Goal: Communication & Community: Answer question/provide support

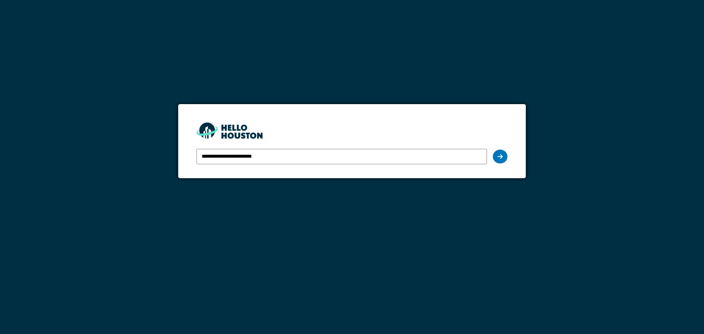
drag, startPoint x: 245, startPoint y: 158, endPoint x: 329, endPoint y: 157, distance: 84.0
click at [329, 157] on input "**********" at bounding box center [342, 156] width 290 height 15
type input "**********"
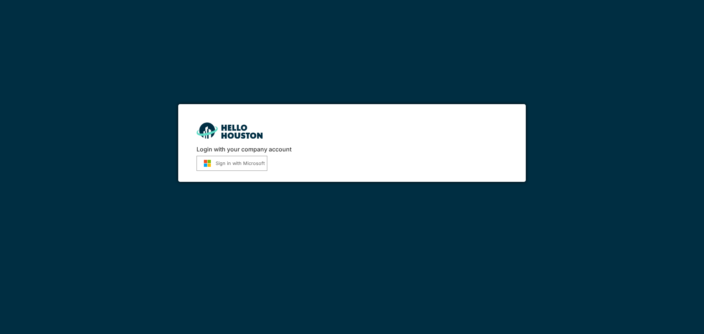
click at [249, 162] on button "Sign in with Microsoft" at bounding box center [232, 163] width 71 height 15
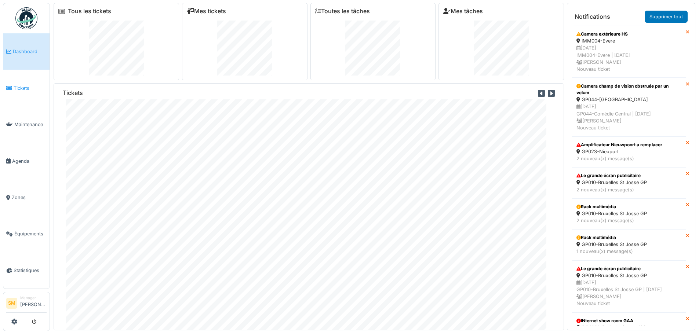
click at [14, 85] on span "Tickets" at bounding box center [30, 88] width 33 height 7
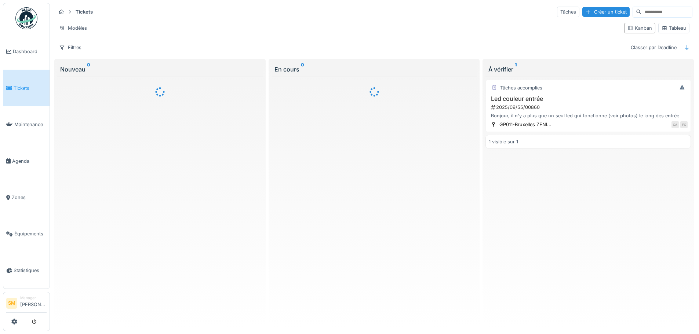
click at [641, 13] on input at bounding box center [666, 12] width 51 height 10
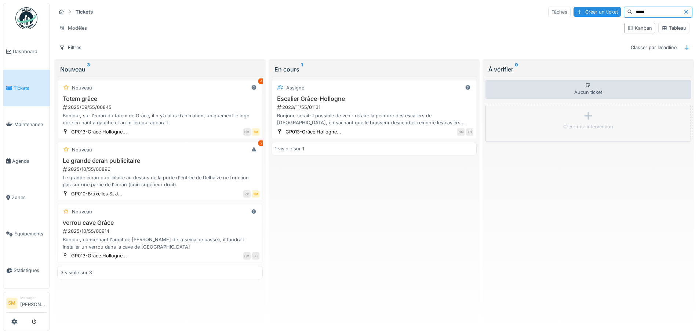
type input "*****"
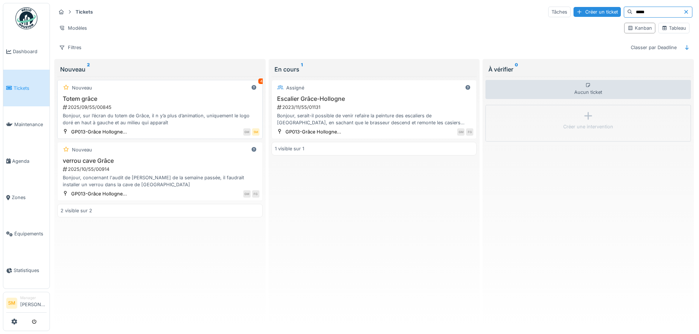
click at [148, 113] on div "Bonjour, sur l’écran du totem de Grâce, il n y’a plus d’animation, uniquement l…" at bounding box center [160, 119] width 199 height 14
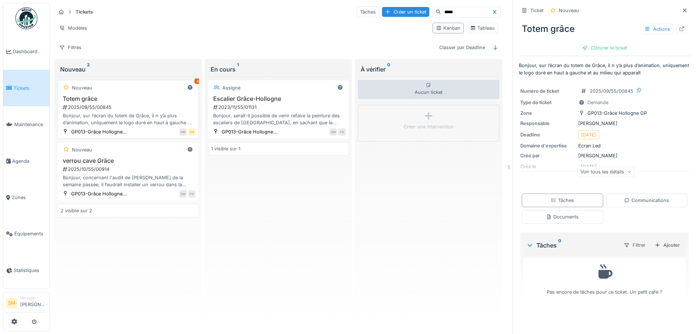
click at [140, 115] on div "Bonjour, sur l’écran du totem de Grâce, il n y’a plus d’animation, uniquement l…" at bounding box center [128, 119] width 135 height 14
click at [90, 100] on h3 "Totem grâce" at bounding box center [128, 98] width 135 height 7
click at [84, 113] on div "Bonjour, sur l’écran du totem de Grâce, il n y’a plus d’animation, uniquement l…" at bounding box center [128, 119] width 135 height 14
click at [92, 114] on div "Bonjour, sur l’écran du totem de Grâce, il n y’a plus d’animation, uniquement l…" at bounding box center [128, 119] width 135 height 14
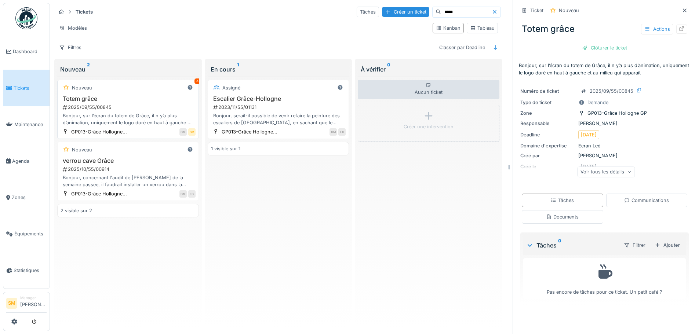
drag, startPoint x: 99, startPoint y: 115, endPoint x: 106, endPoint y: 115, distance: 7.0
click at [100, 115] on div "Bonjour, sur l’écran du totem de Grâce, il n y’a plus d’animation, uniquement l…" at bounding box center [128, 119] width 135 height 14
drag, startPoint x: 109, startPoint y: 115, endPoint x: 113, endPoint y: 115, distance: 3.7
click at [110, 115] on div "Bonjour, sur l’écran du totem de Grâce, il n y’a plus d’animation, uniquement l…" at bounding box center [128, 119] width 135 height 14
click at [115, 115] on div "Bonjour, sur l’écran du totem de Grâce, il n y’a plus d’animation, uniquement l…" at bounding box center [128, 119] width 135 height 14
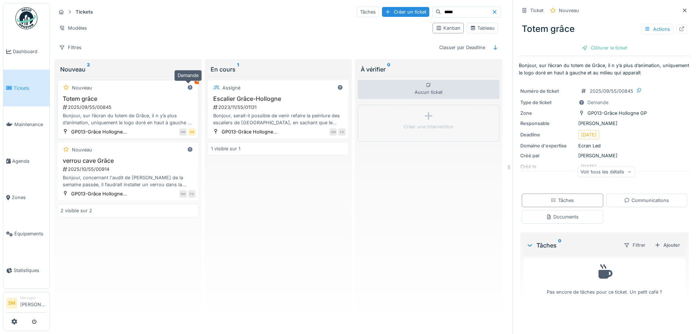
click at [188, 87] on icon at bounding box center [190, 87] width 6 height 5
click at [88, 87] on div "Nouveau" at bounding box center [82, 87] width 20 height 7
click at [92, 100] on h3 "Totem grâce" at bounding box center [128, 98] width 135 height 7
click at [86, 107] on div "2025/09/55/00845" at bounding box center [128, 107] width 133 height 7
drag, startPoint x: 84, startPoint y: 112, endPoint x: 83, endPoint y: 118, distance: 6.0
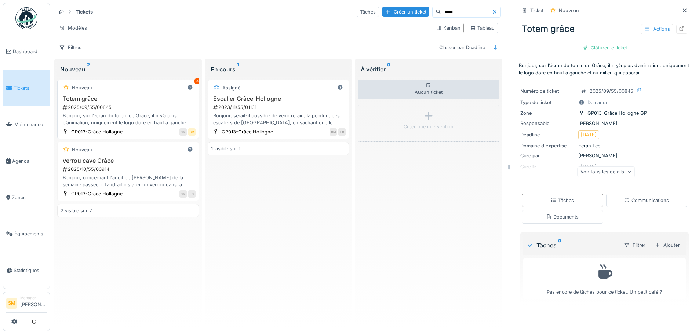
click at [83, 112] on div "Totem grâce 2025/09/55/00845 Bonjour, sur l’écran du totem de Grâce, il n y’a p…" at bounding box center [128, 110] width 135 height 31
click at [83, 121] on div "Bonjour, sur l’écran du totem de Grâce, il n y’a plus d’animation, uniquement l…" at bounding box center [128, 119] width 135 height 14
click at [109, 120] on div "Bonjour, sur l’écran du totem de Grâce, il n y’a plus d’animation, uniquement l…" at bounding box center [128, 119] width 135 height 14
click at [114, 131] on div "GP013-Grâce Hollogne..." at bounding box center [99, 131] width 56 height 7
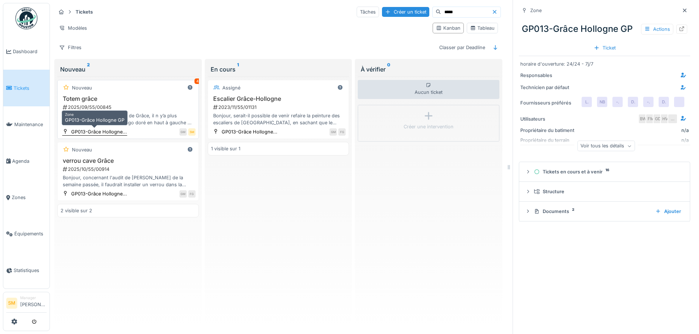
click at [121, 134] on div "GP013-Grâce Hollogne..." at bounding box center [99, 131] width 56 height 7
click at [191, 132] on div "SM" at bounding box center [191, 131] width 7 height 7
click at [194, 80] on div "4" at bounding box center [197, 81] width 6 height 6
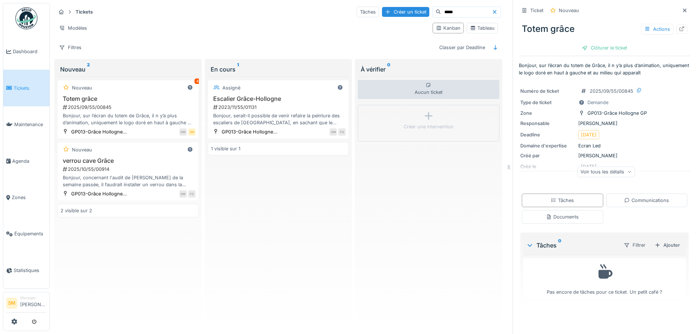
scroll to position [6, 0]
click at [634, 197] on div "Communications" at bounding box center [646, 200] width 45 height 7
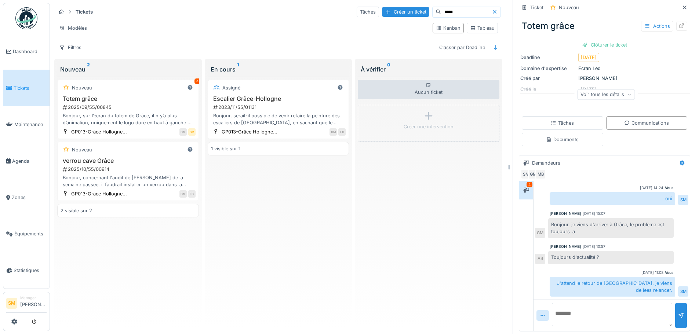
scroll to position [79, 0]
click at [597, 310] on textarea at bounding box center [612, 314] width 120 height 23
type textarea "**********"
